Goal: Task Accomplishment & Management: Complete application form

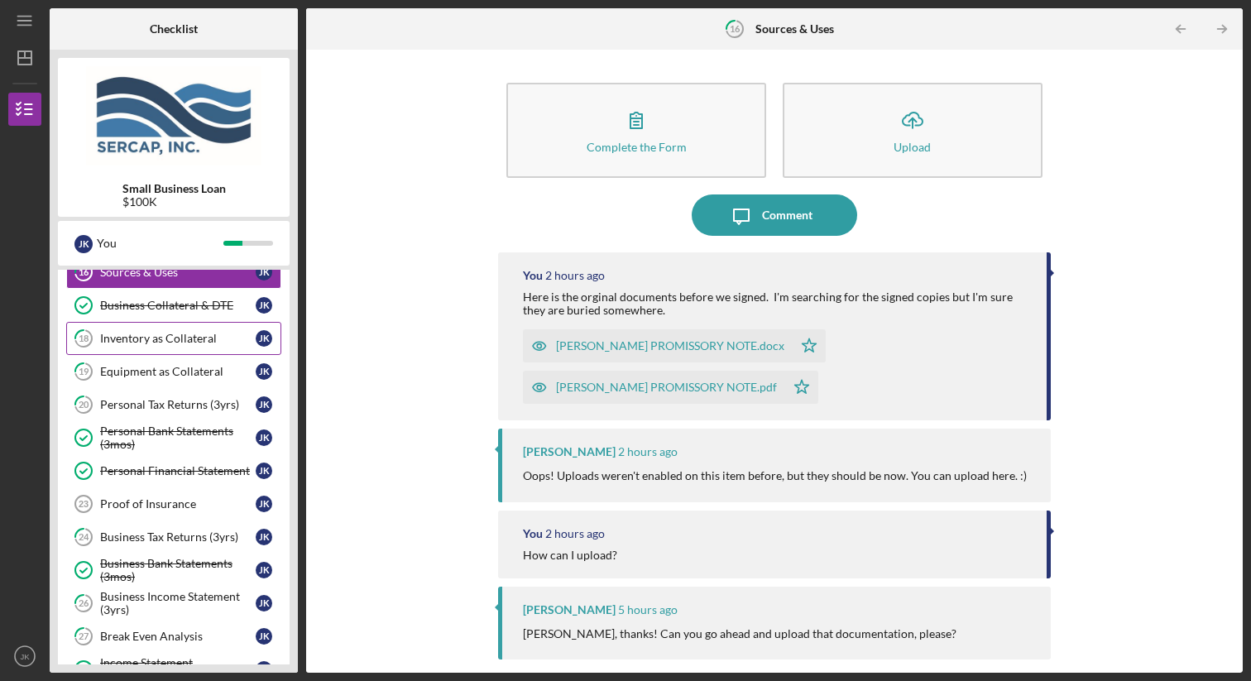
scroll to position [263, 0]
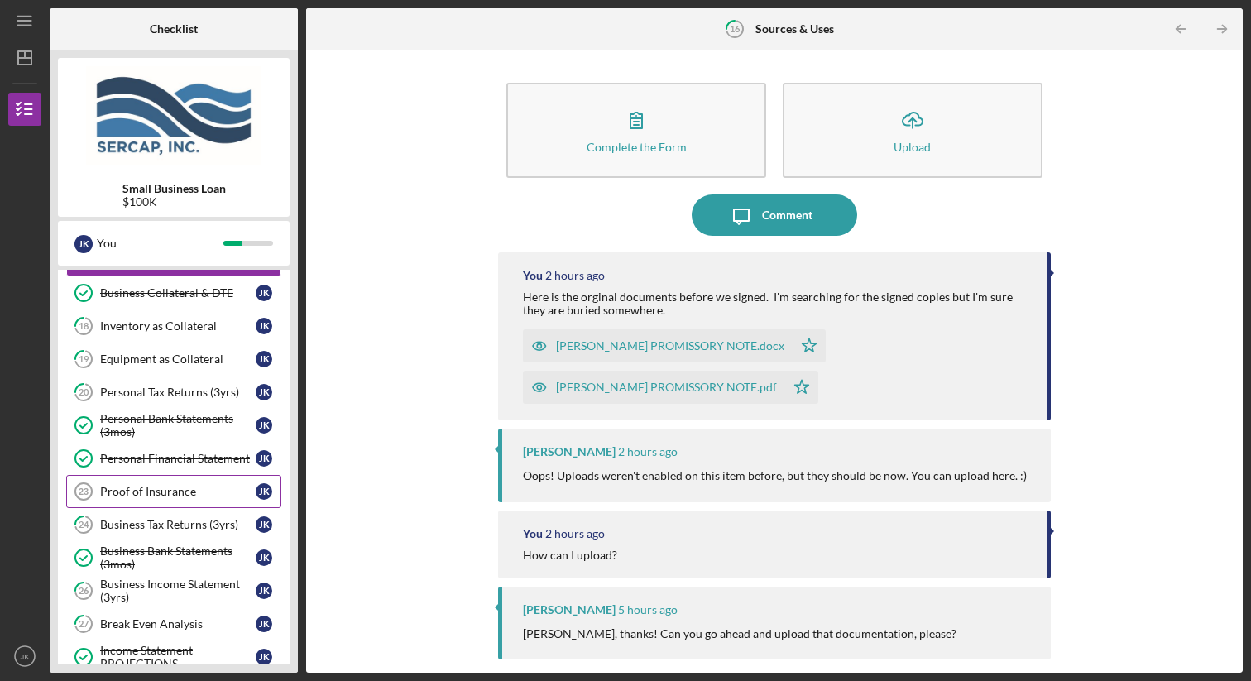
click at [182, 482] on link "Proof of Insurance 23 Proof of Insurance J K" at bounding box center [173, 491] width 215 height 33
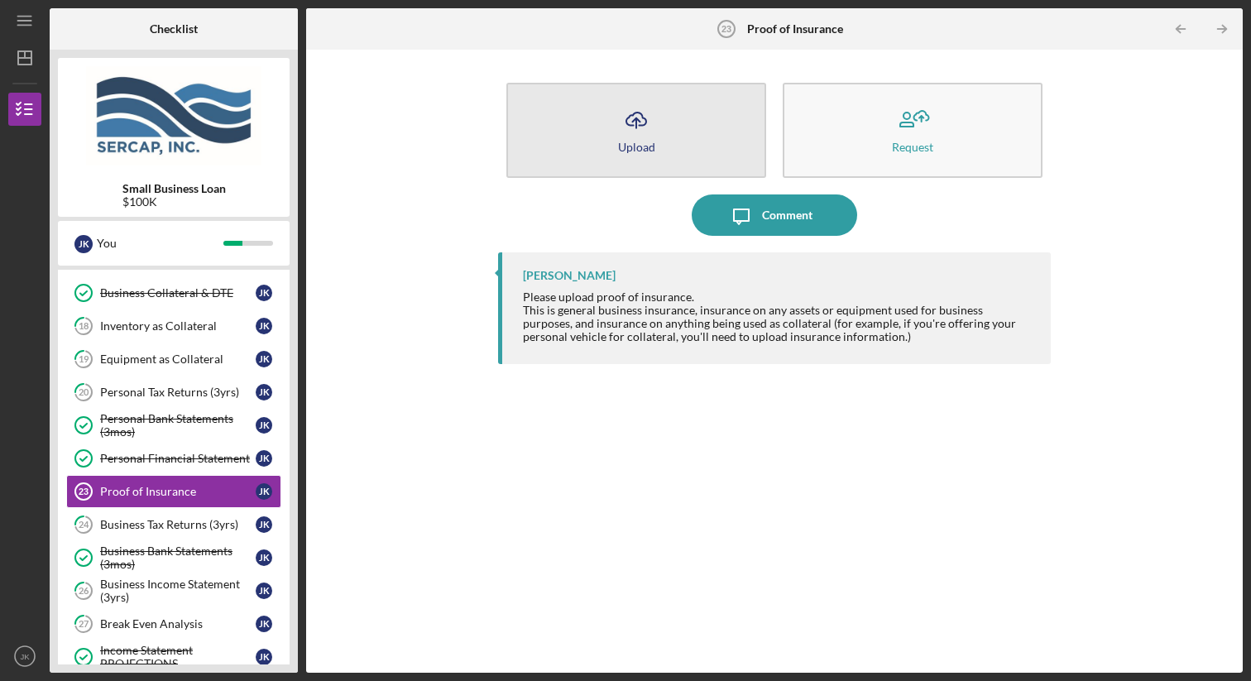
click at [649, 137] on icon "Icon/Upload" at bounding box center [636, 119] width 41 height 41
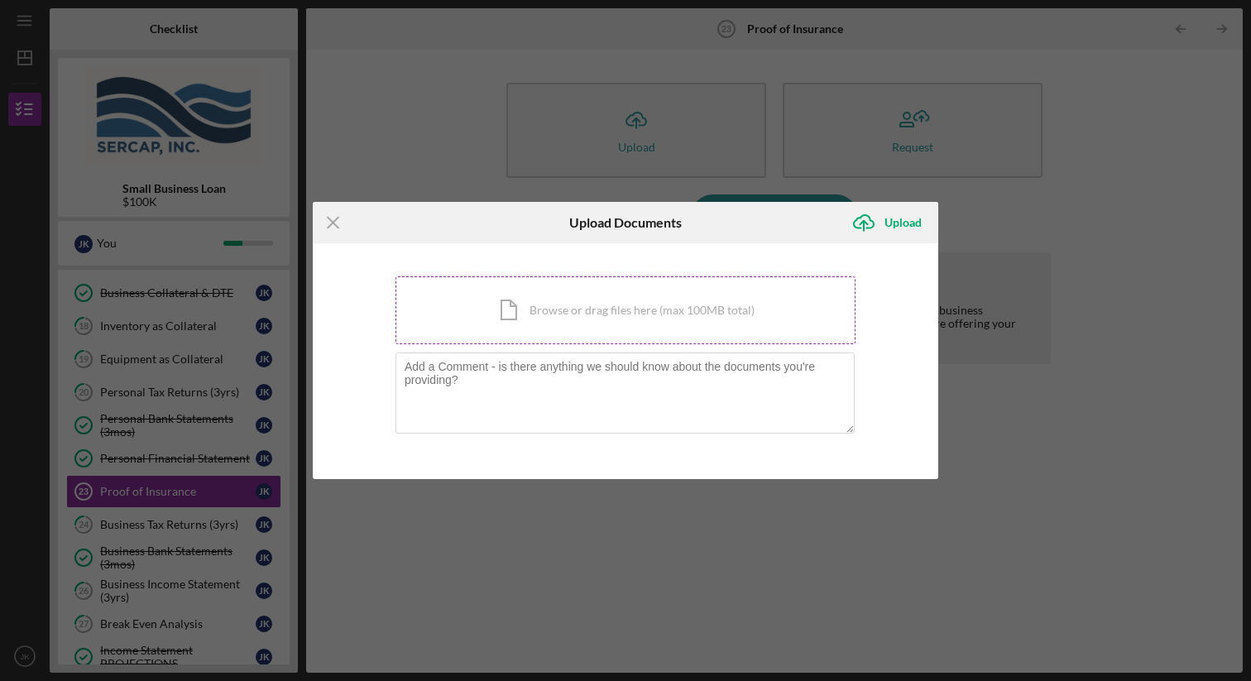
click at [533, 312] on div "Icon/Document Browse or drag files here (max 100MB total) Tap to choose files o…" at bounding box center [626, 310] width 460 height 68
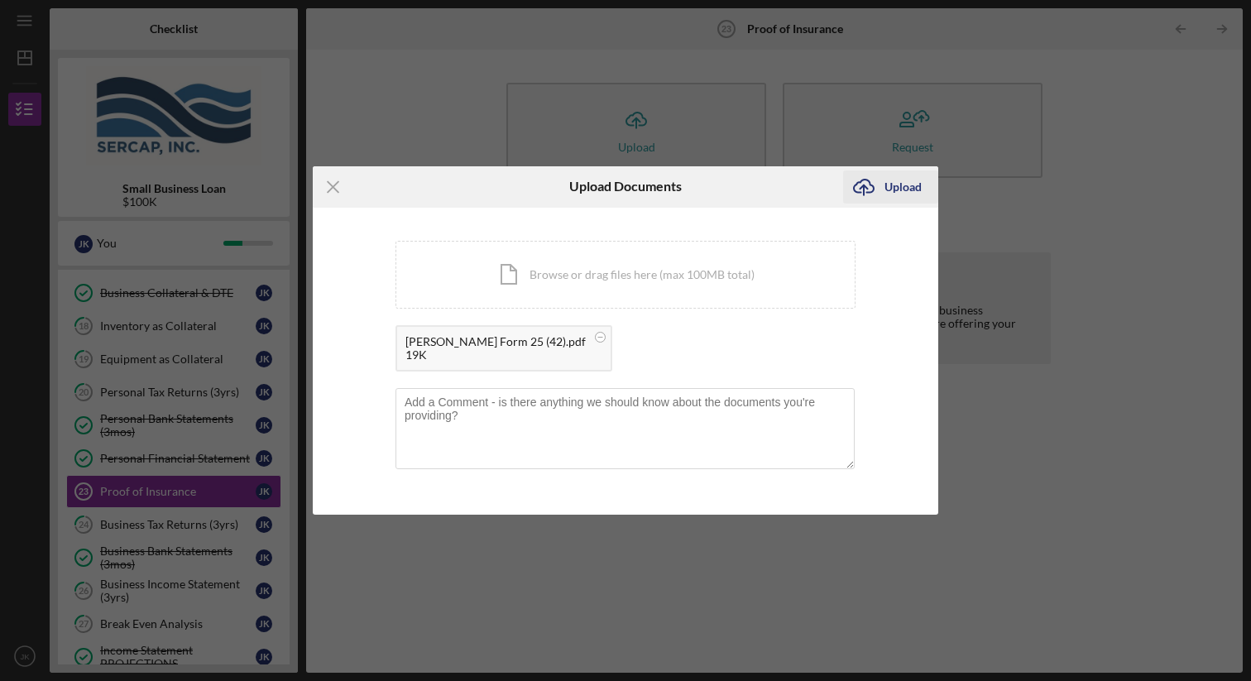
click at [883, 180] on icon "Icon/Upload" at bounding box center [863, 186] width 41 height 41
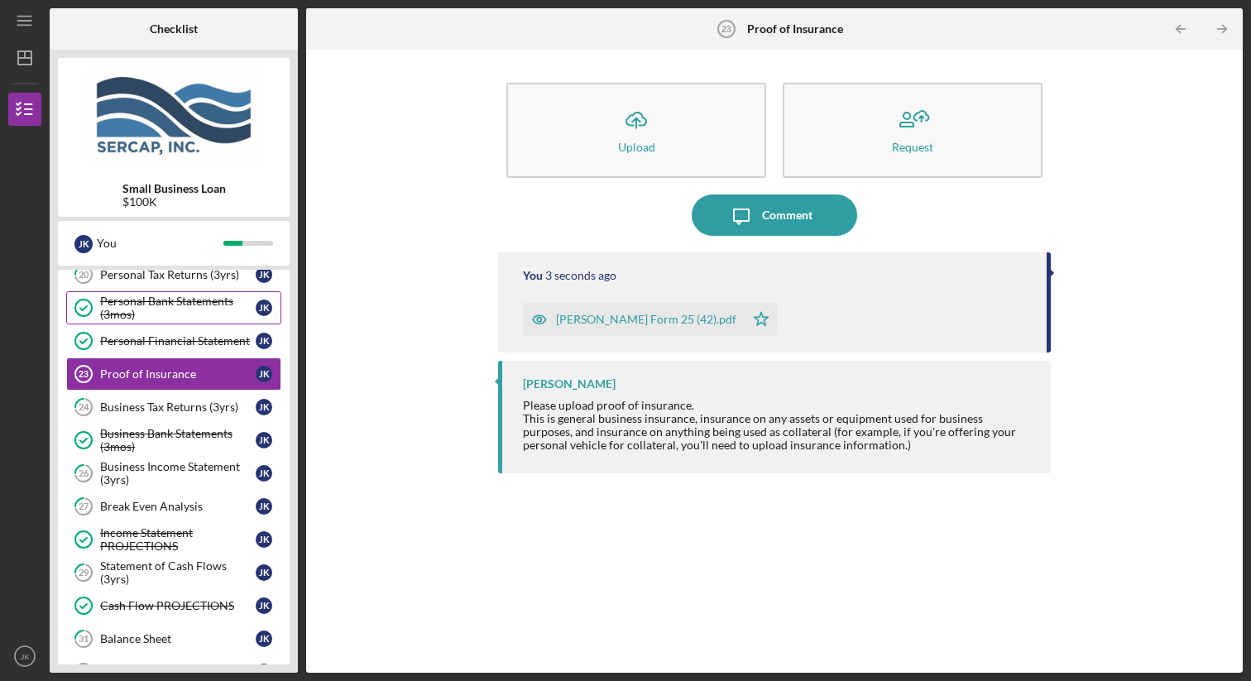
scroll to position [382, 0]
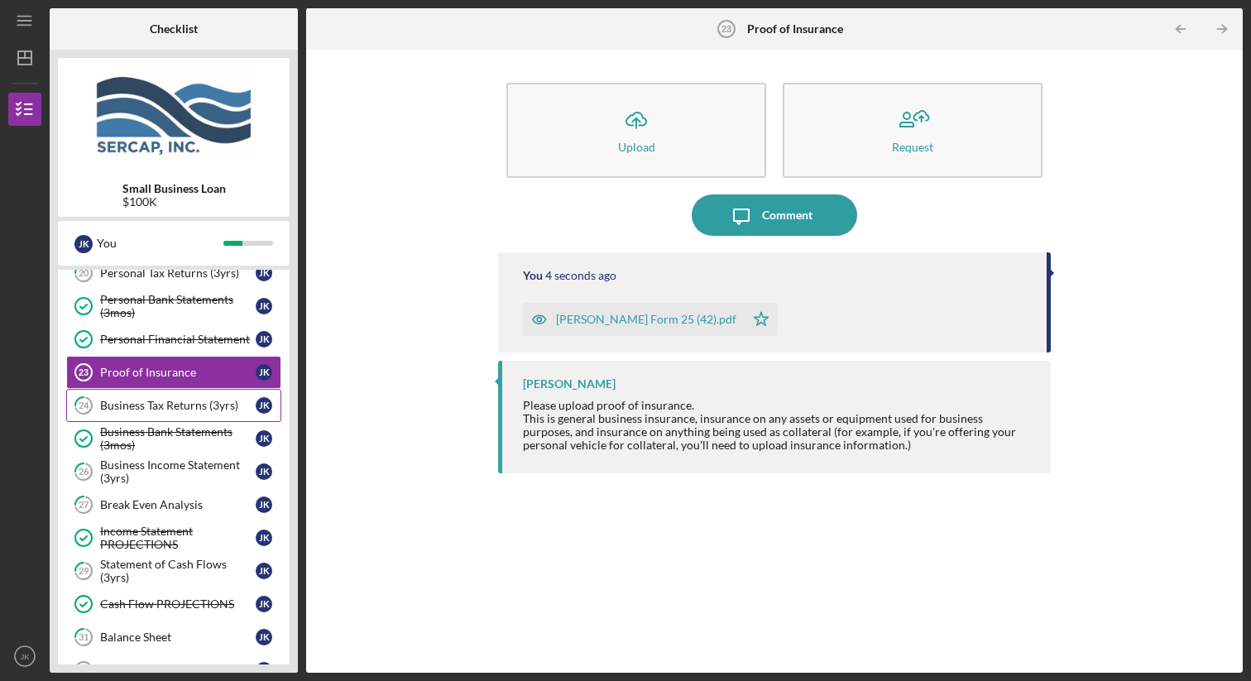
click at [190, 410] on div "Business Tax Returns (3yrs)" at bounding box center [178, 405] width 156 height 13
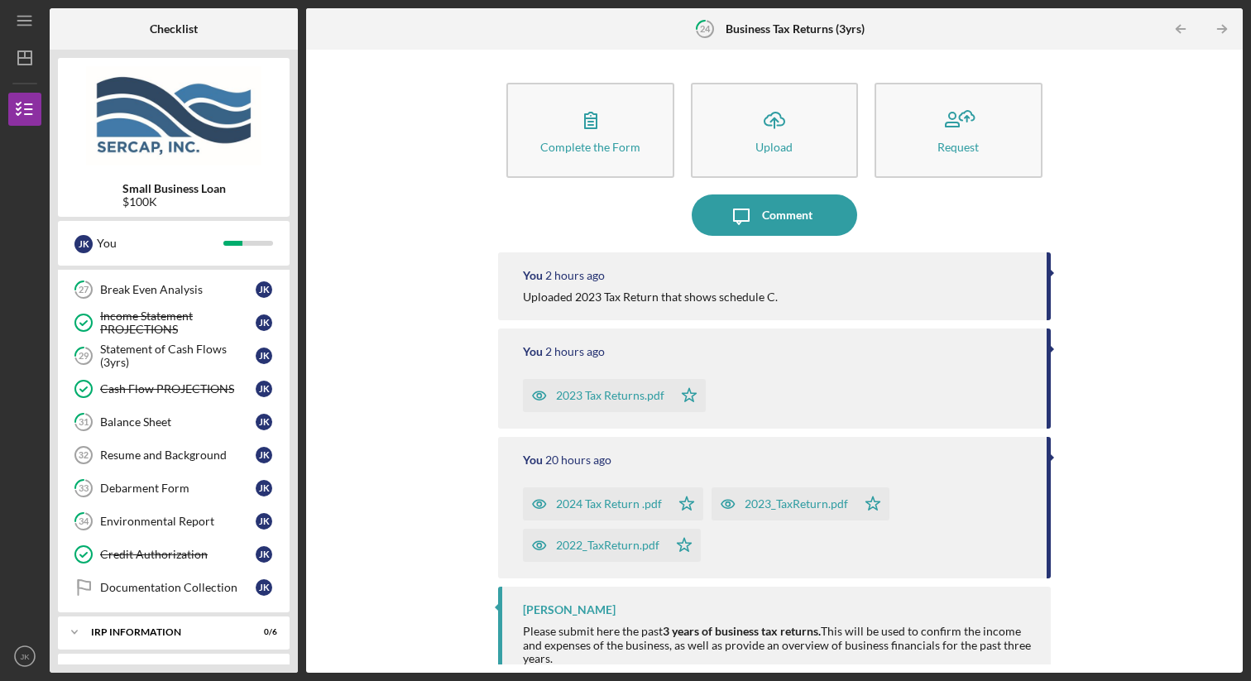
scroll to position [602, 0]
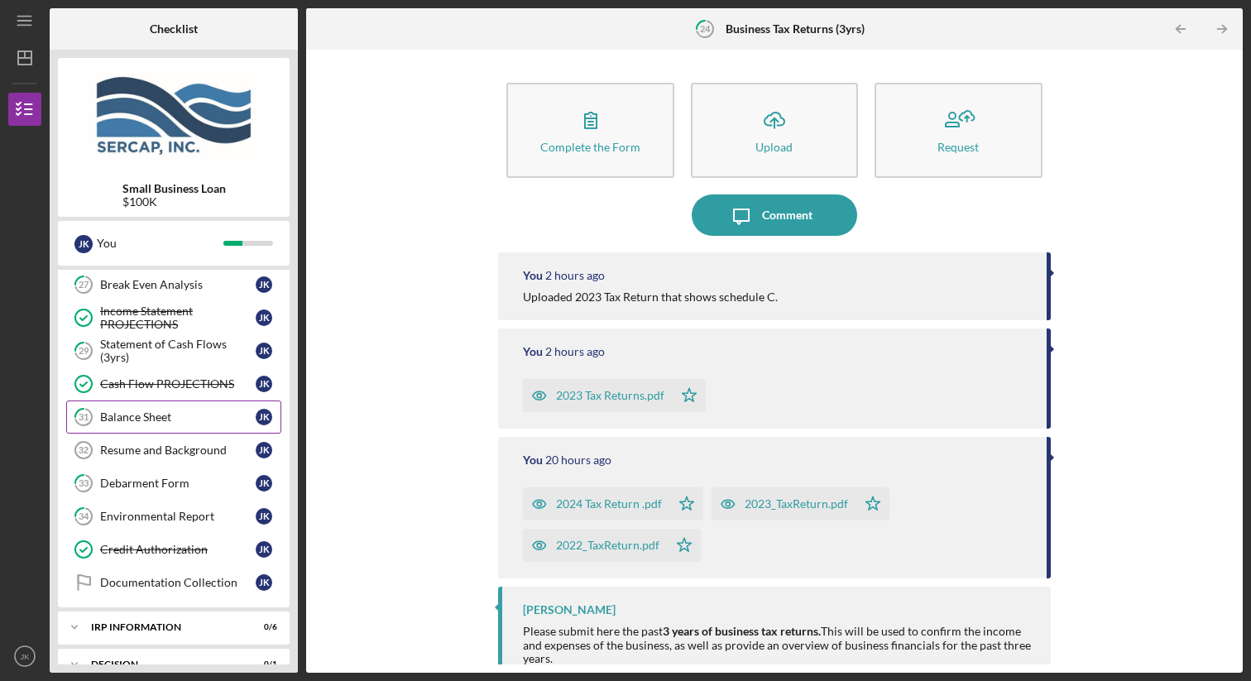
click at [184, 425] on link "31 Balance Sheet J K" at bounding box center [173, 417] width 215 height 33
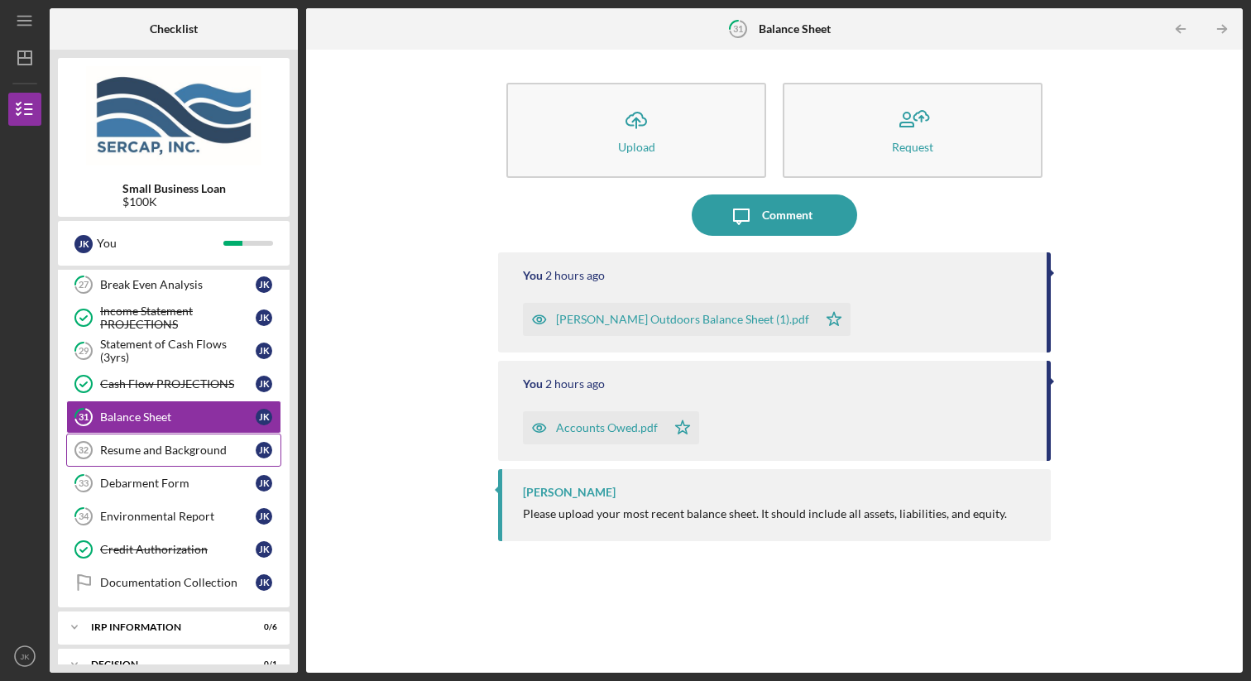
click at [179, 454] on div "Resume and Background" at bounding box center [178, 450] width 156 height 13
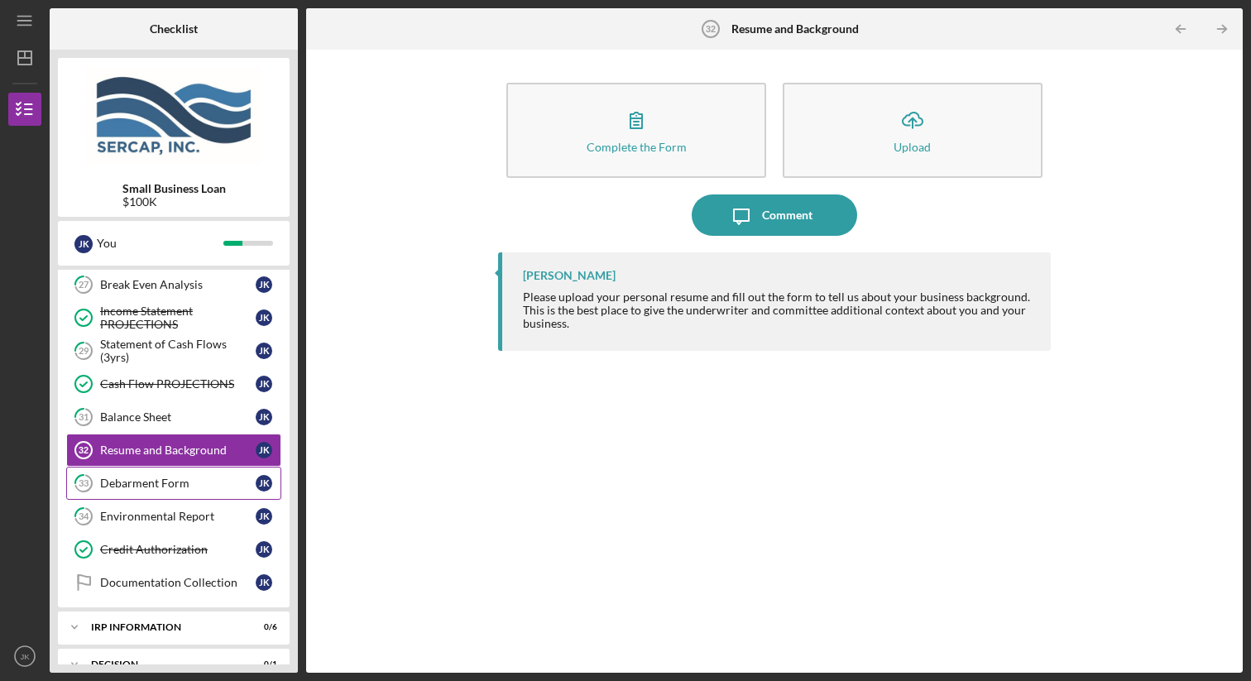
click at [175, 477] on div "Debarment Form" at bounding box center [178, 483] width 156 height 13
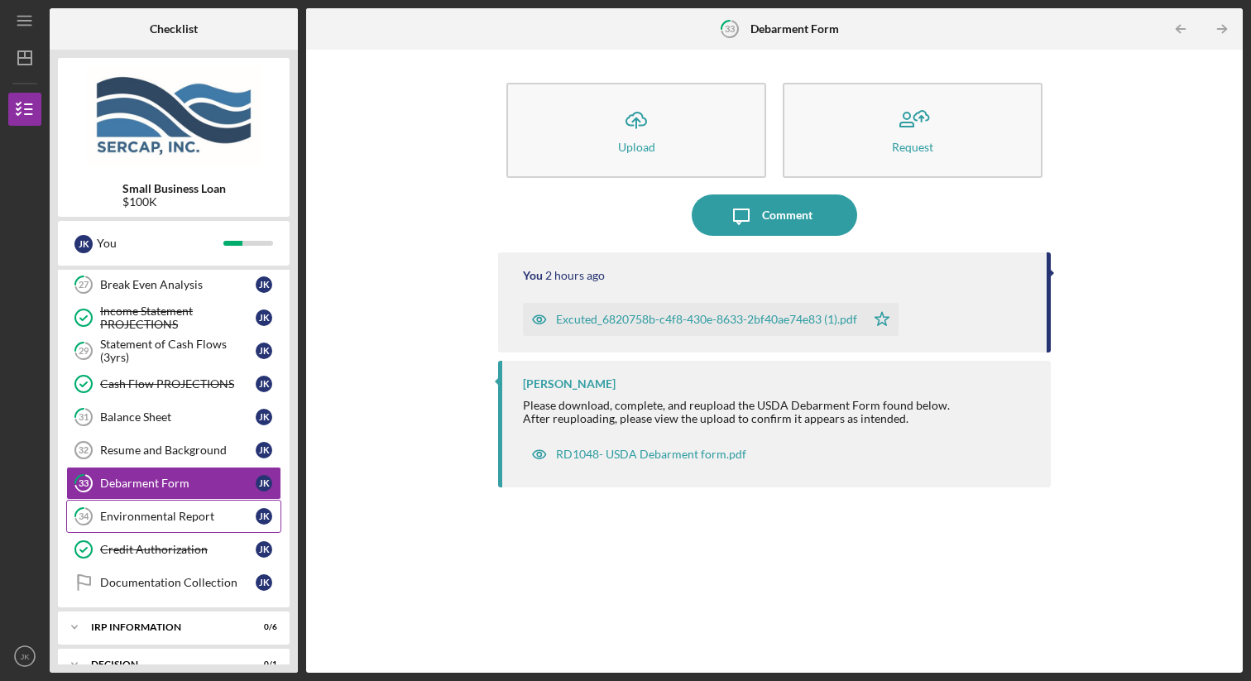
click at [186, 502] on link "34 Environmental Report J K" at bounding box center [173, 516] width 215 height 33
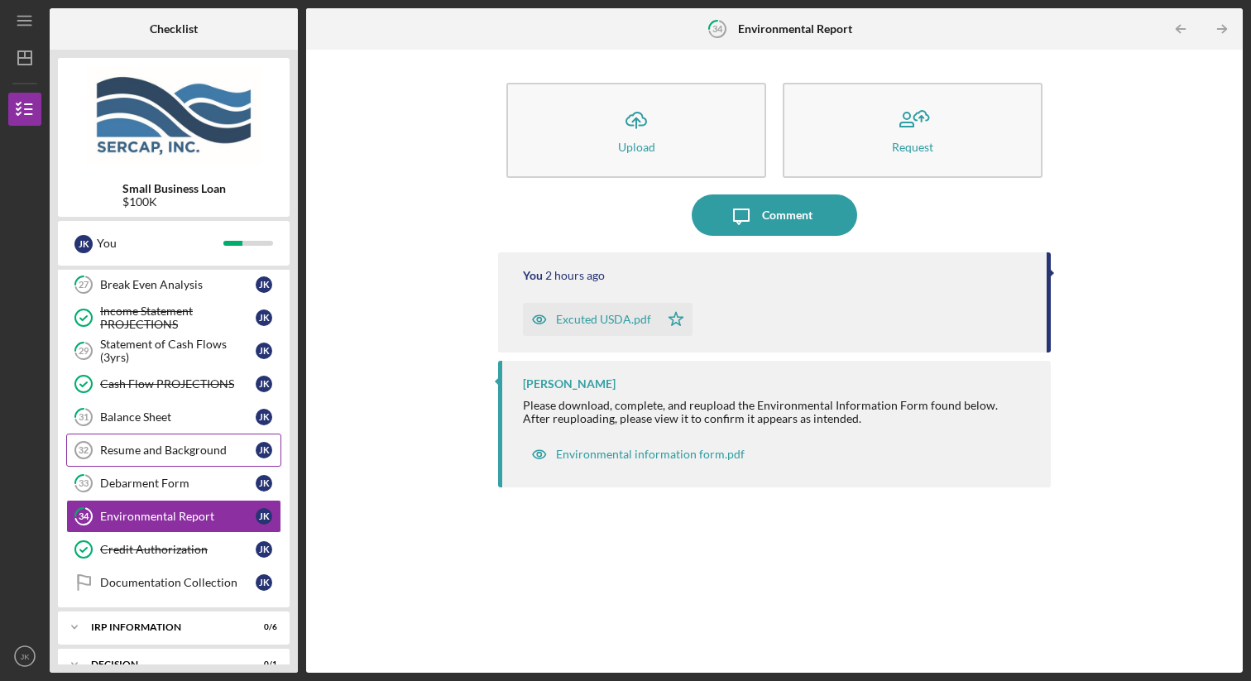
click at [177, 449] on div "Resume and Background" at bounding box center [178, 450] width 156 height 13
